Goal: Task Accomplishment & Management: Manage account settings

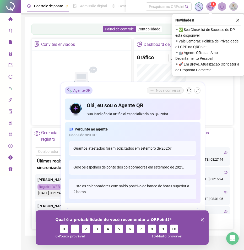
click at [202, 221] on icon "Encerrar pesquisa" at bounding box center [202, 219] width 3 height 3
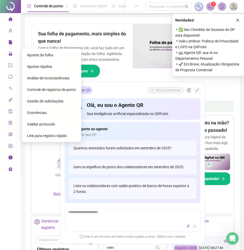
click at [46, 67] on span "Ajustes rápidos" at bounding box center [39, 67] width 25 height 4
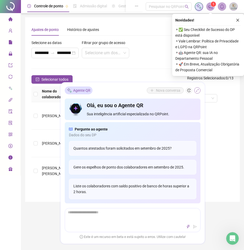
click at [196, 91] on icon "shrink" at bounding box center [198, 91] width 4 height 4
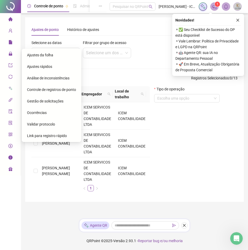
click at [36, 54] on span "Ajustes da folha" at bounding box center [40, 55] width 26 height 4
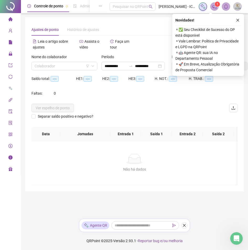
type input "**********"
click at [238, 22] on icon "close" at bounding box center [238, 20] width 4 height 4
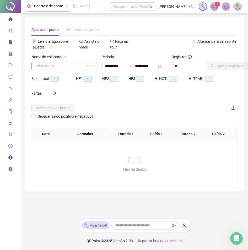
click at [94, 66] on icon "down" at bounding box center [92, 66] width 3 height 3
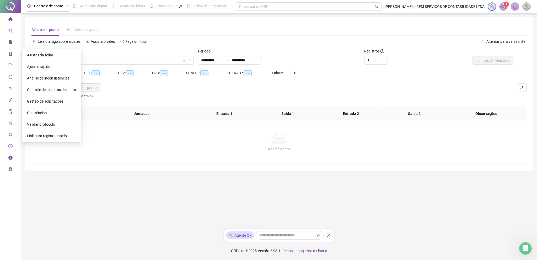
click at [125, 159] on div "Não há dados Não há dados" at bounding box center [279, 143] width 496 height 44
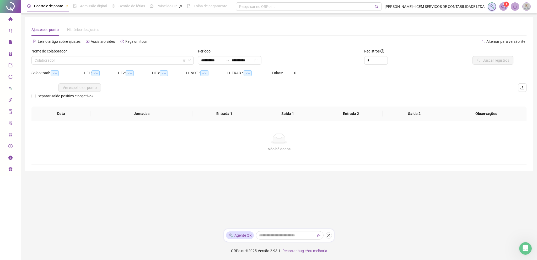
click at [15, 6] on div at bounding box center [10, 6] width 21 height 13
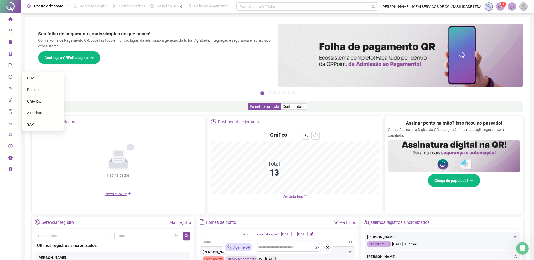
click at [93, 102] on div "Painel de controle Contabilidade" at bounding box center [277, 106] width 492 height 11
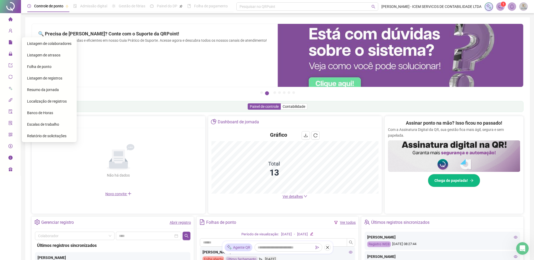
click at [33, 65] on span "Folha de ponto" at bounding box center [39, 67] width 24 height 4
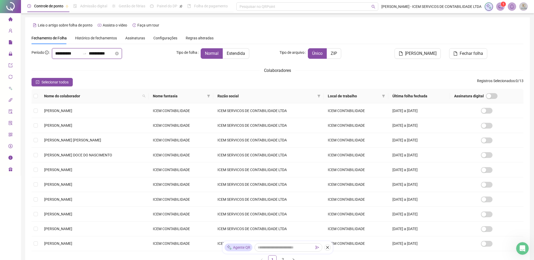
click at [101, 52] on input "**********" at bounding box center [101, 53] width 25 height 6
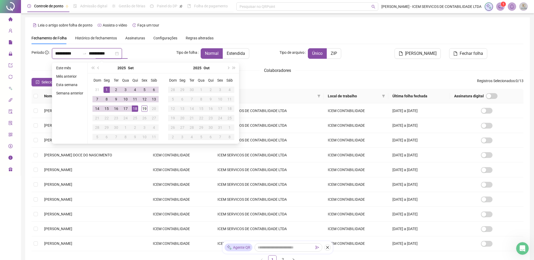
type input "**********"
click at [144, 110] on div "19" at bounding box center [144, 109] width 6 height 6
type input "**********"
click at [109, 91] on div "1" at bounding box center [106, 90] width 6 height 6
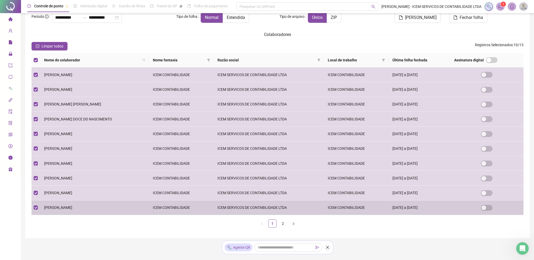
scroll to position [50, 0]
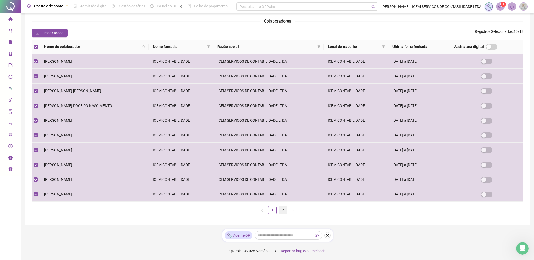
click at [248, 210] on link "2" at bounding box center [283, 210] width 8 height 8
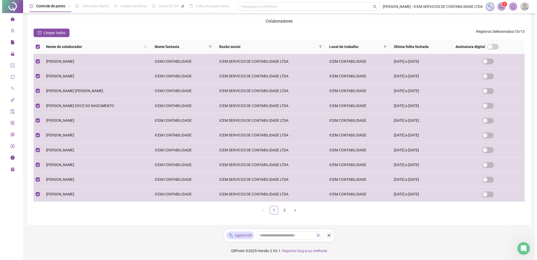
scroll to position [0, 0]
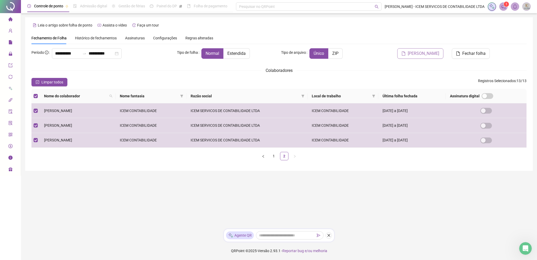
click at [248, 52] on icon "file" at bounding box center [404, 53] width 4 height 4
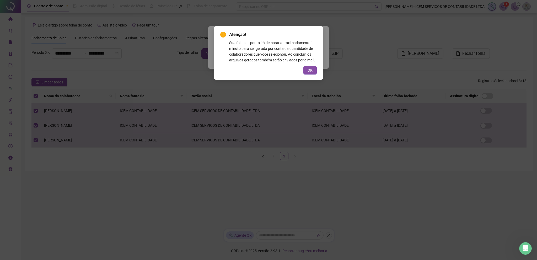
click at [248, 70] on span "OK" at bounding box center [310, 70] width 5 height 6
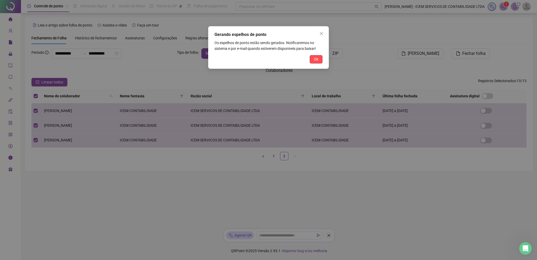
click at [248, 60] on span "Ok" at bounding box center [316, 59] width 4 height 6
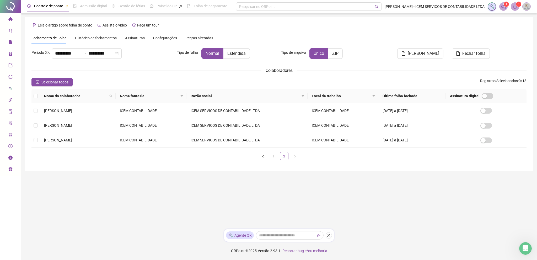
click at [248, 8] on icon "bell" at bounding box center [515, 6] width 5 height 5
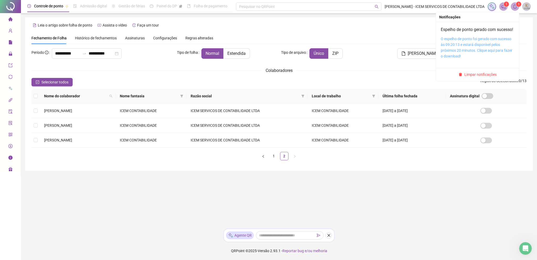
click at [248, 46] on link "O espelho de ponto foi gerado com sucesso às 09:20:13 e estará disponível pelos…" at bounding box center [477, 48] width 72 height 22
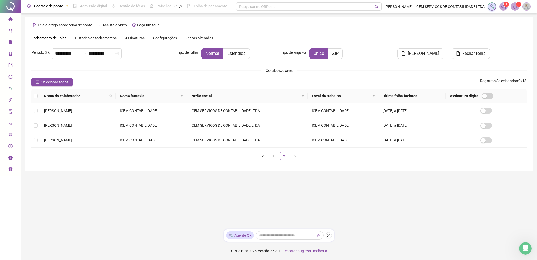
click at [248, 7] on icon "notification" at bounding box center [504, 6] width 5 height 5
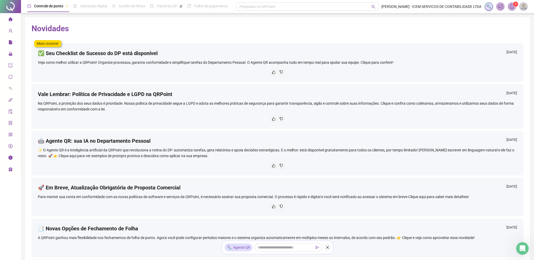
click at [248, 8] on icon "bell" at bounding box center [511, 6] width 5 height 5
click at [14, 10] on div at bounding box center [10, 6] width 21 height 13
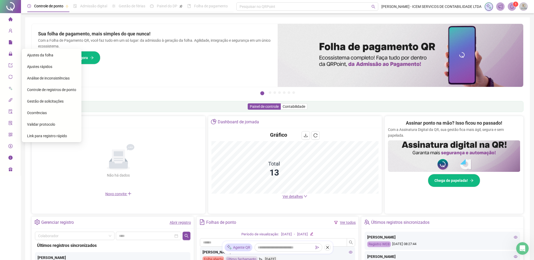
click at [38, 55] on span "Ajustes da folha" at bounding box center [40, 55] width 26 height 4
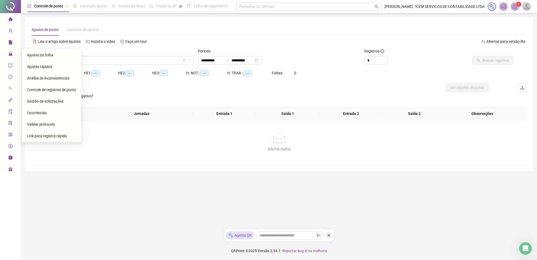
type input "**********"
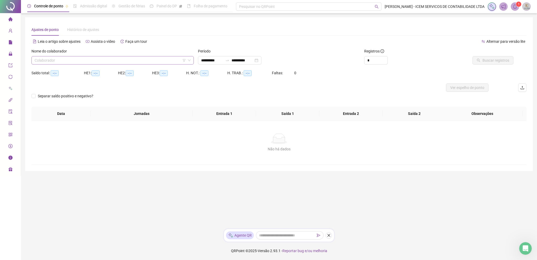
click at [191, 62] on div "Colaborador" at bounding box center [112, 60] width 162 height 8
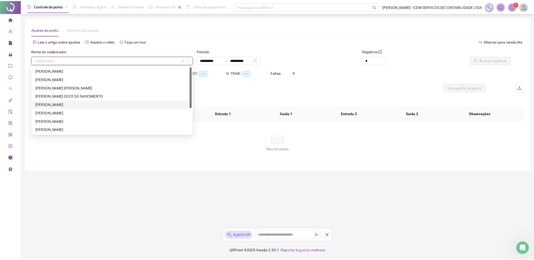
scroll to position [42, 0]
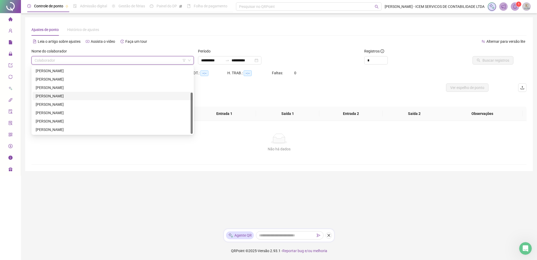
click at [48, 98] on div "[PERSON_NAME]" at bounding box center [113, 96] width 154 height 6
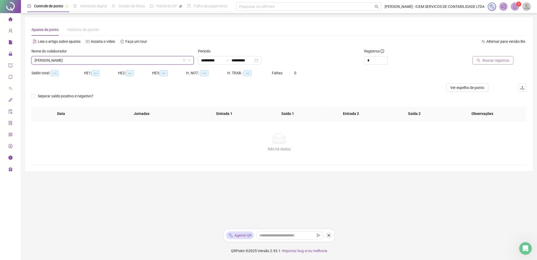
click at [248, 61] on span "Buscar registros" at bounding box center [496, 60] width 27 height 6
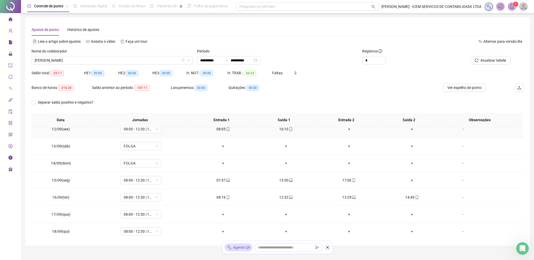
scroll to position [195, 0]
click at [248, 214] on div "-" at bounding box center [462, 214] width 31 height 6
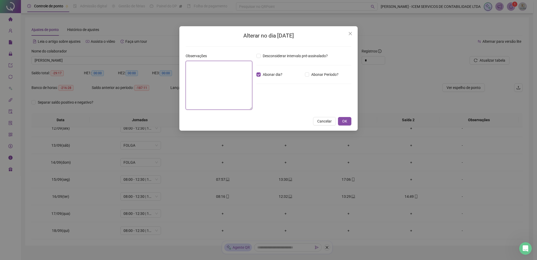
click at [203, 75] on textarea at bounding box center [219, 85] width 67 height 49
type textarea "*"
type textarea "**********"
click at [248, 120] on span "OK" at bounding box center [344, 121] width 5 height 6
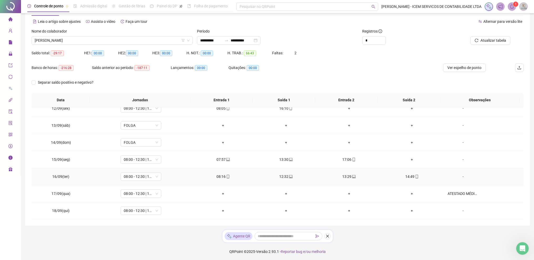
scroll to position [21, 0]
click at [248, 209] on div "-" at bounding box center [462, 210] width 31 height 6
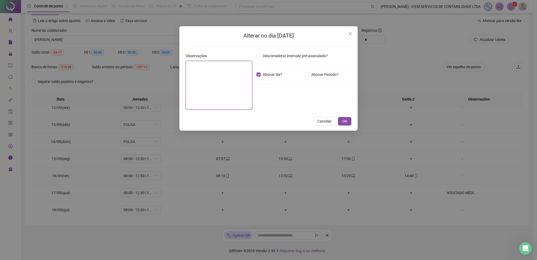
click at [226, 75] on textarea at bounding box center [219, 85] width 67 height 49
type textarea "**********"
click at [248, 122] on span "OK" at bounding box center [344, 121] width 5 height 6
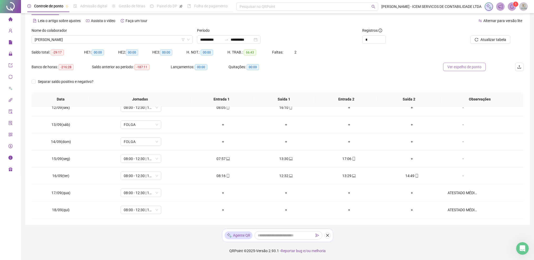
click at [248, 65] on span "Ver espelho de ponto" at bounding box center [464, 67] width 34 height 6
